Goal: Navigation & Orientation: Understand site structure

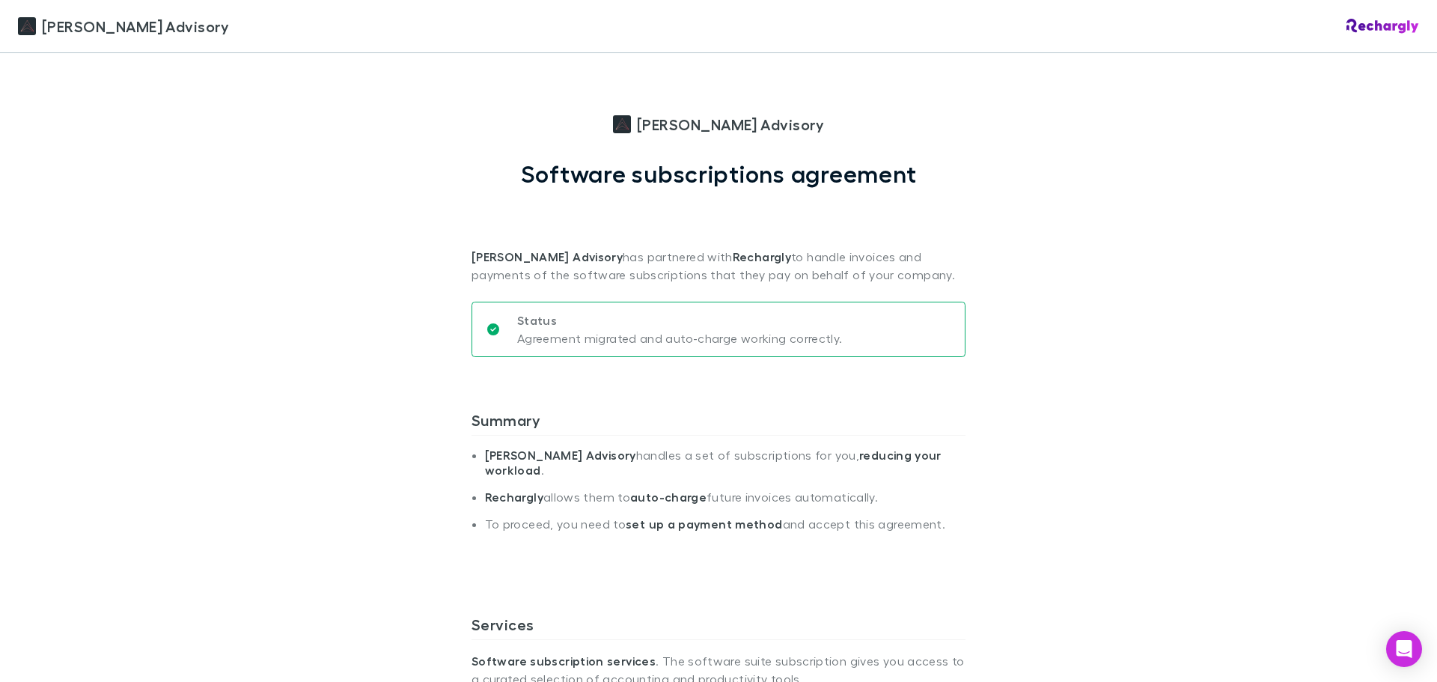
scroll to position [1123, 0]
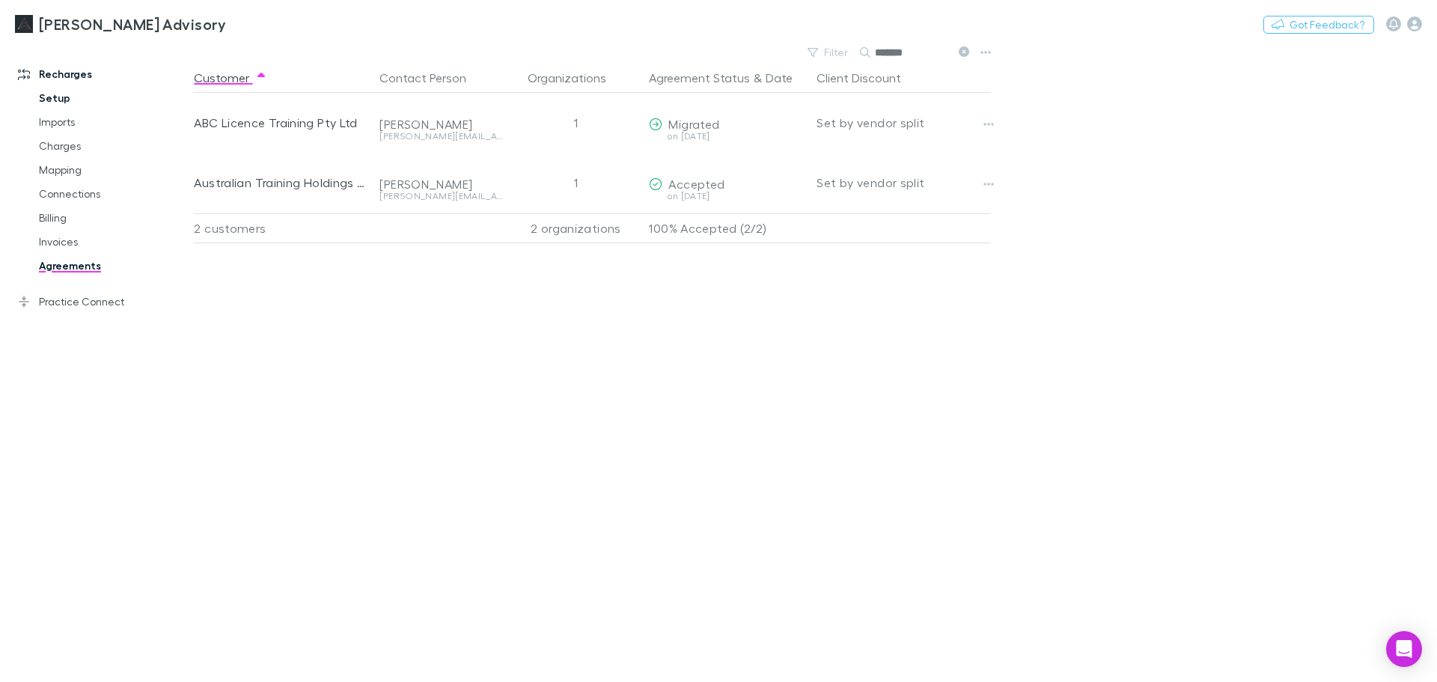
click at [97, 104] on link "Setup" at bounding box center [113, 98] width 178 height 24
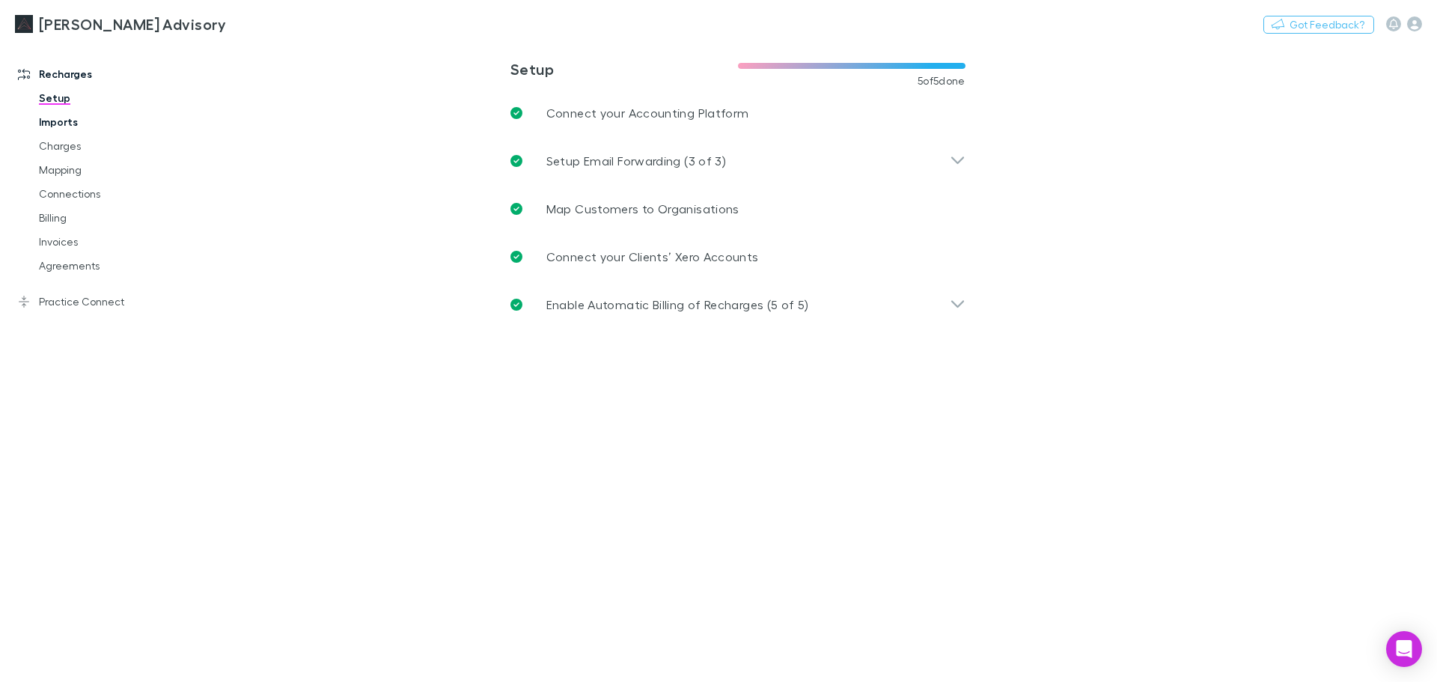
click at [91, 123] on link "Imports" at bounding box center [113, 122] width 178 height 24
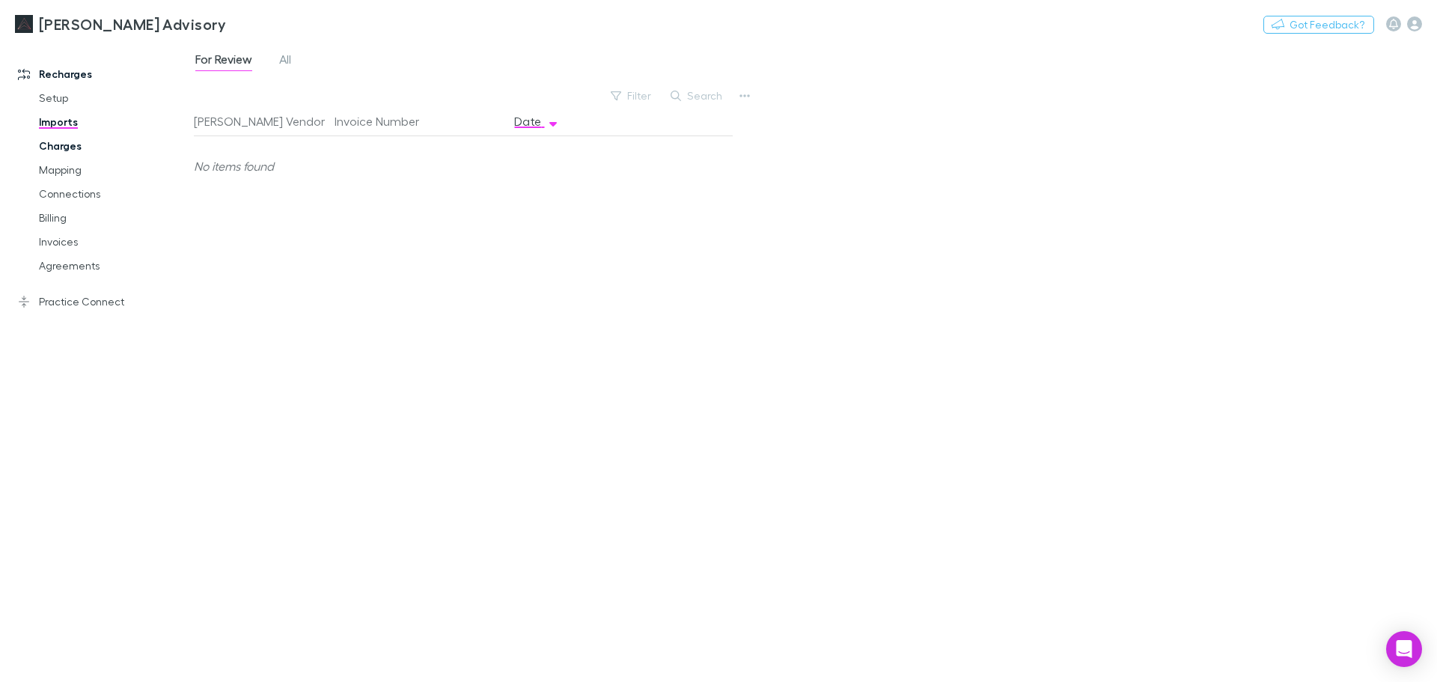
click at [89, 153] on link "Charges" at bounding box center [113, 146] width 178 height 24
click at [85, 174] on link "Mapping" at bounding box center [113, 170] width 178 height 24
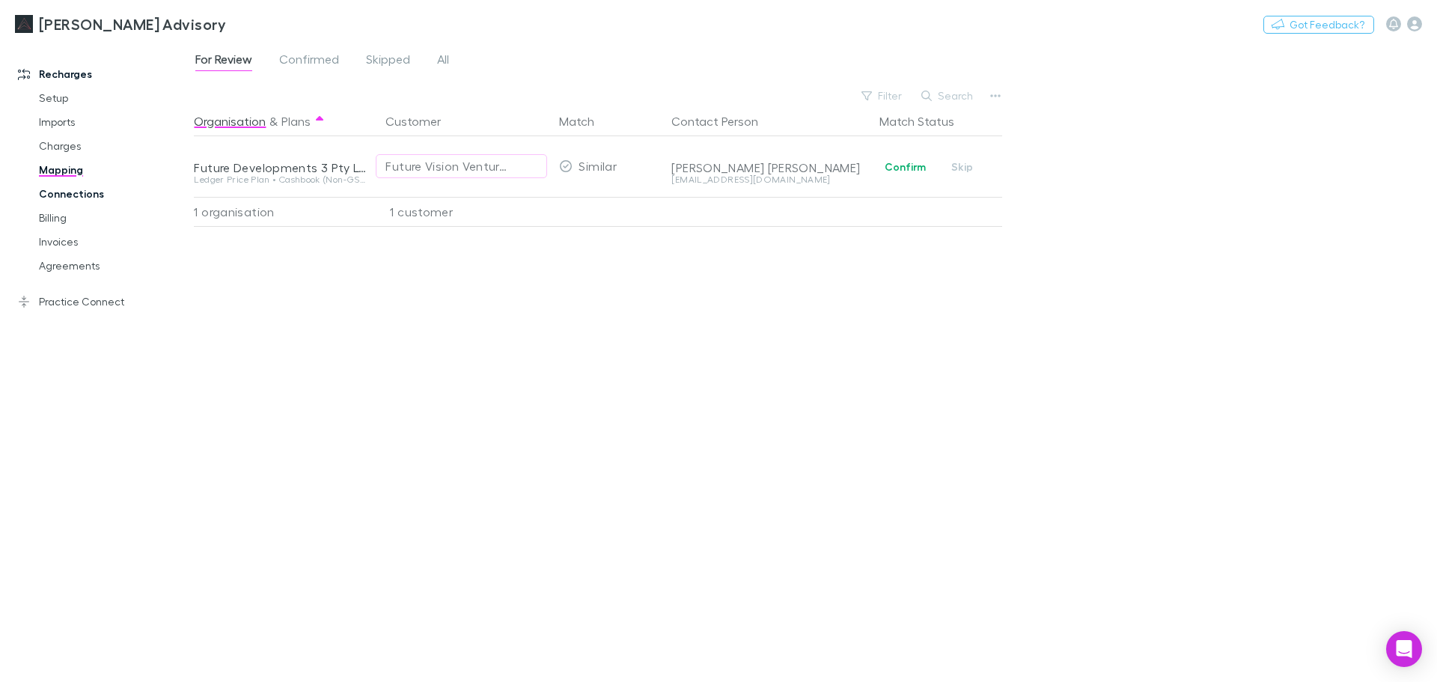
click at [79, 203] on link "Connections" at bounding box center [113, 194] width 178 height 24
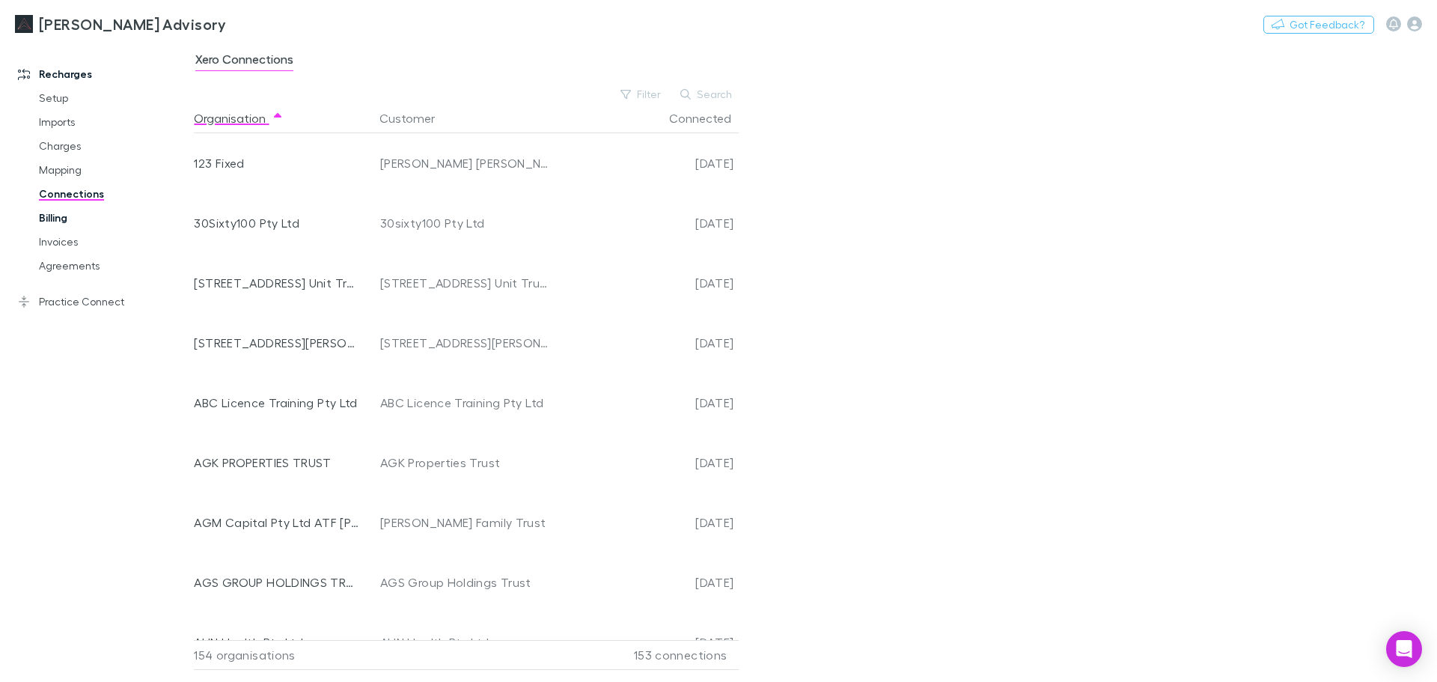
click at [73, 225] on link "Billing" at bounding box center [113, 218] width 178 height 24
